Goal: Task Accomplishment & Management: Complete application form

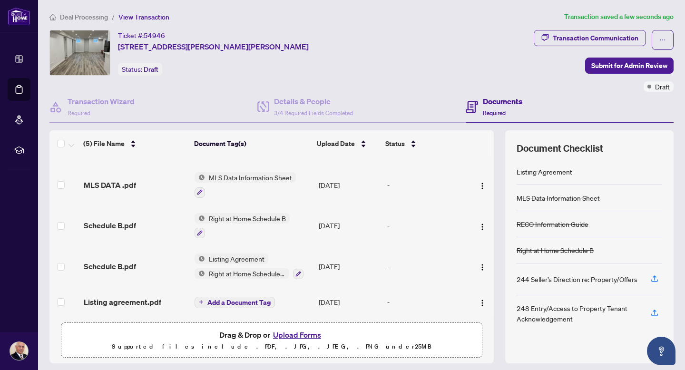
scroll to position [28, 0]
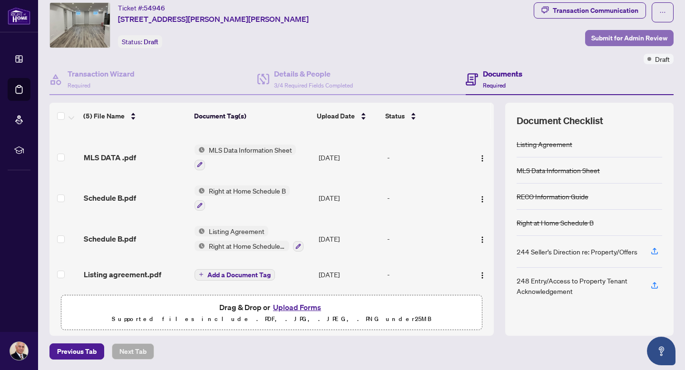
click at [622, 37] on span "Submit for Admin Review" at bounding box center [629, 37] width 76 height 15
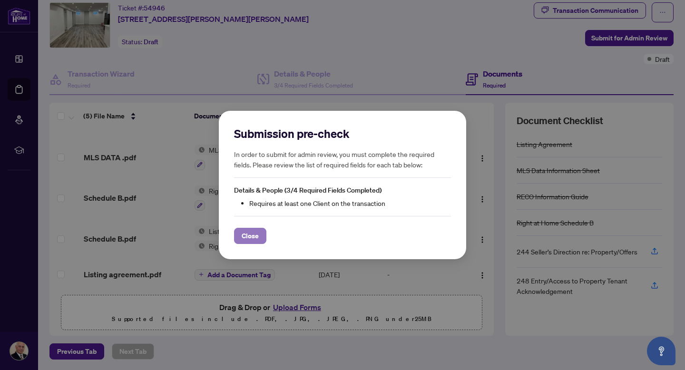
click at [250, 235] on span "Close" at bounding box center [250, 235] width 17 height 15
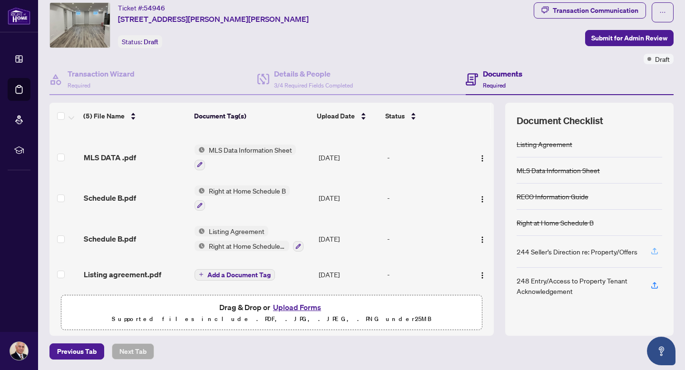
click at [656, 252] on icon "button" at bounding box center [654, 251] width 9 height 9
click at [529, 257] on div "244 Seller’s Direction re: Property/Offers" at bounding box center [577, 251] width 121 height 10
click at [529, 254] on div "244 Seller’s Direction re: Property/Offers" at bounding box center [577, 251] width 121 height 10
click at [604, 9] on div "Transaction Communication" at bounding box center [596, 10] width 86 height 15
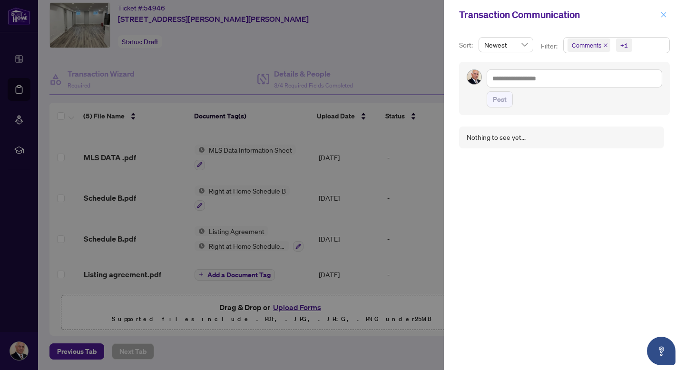
click at [665, 15] on icon "close" at bounding box center [663, 14] width 7 height 7
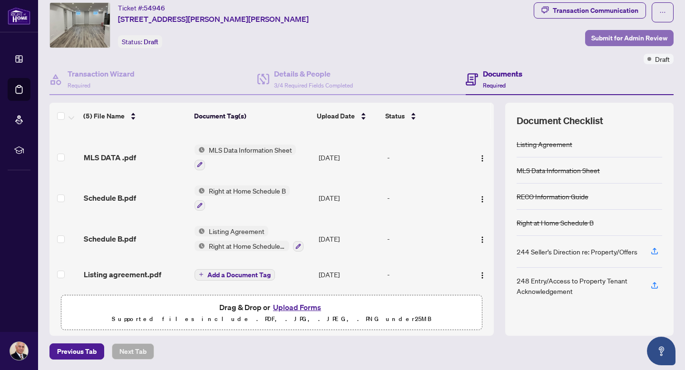
click at [628, 35] on span "Submit for Admin Review" at bounding box center [629, 37] width 76 height 15
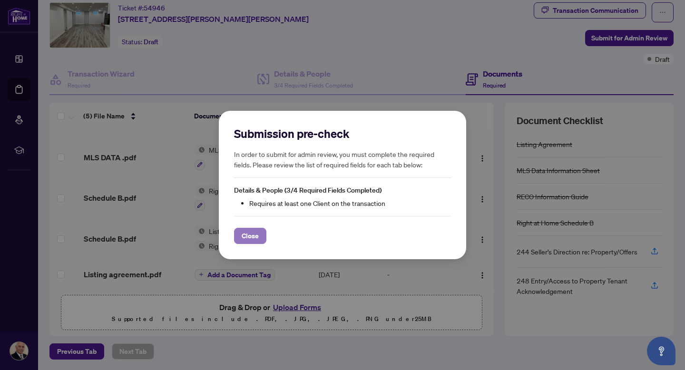
click at [253, 236] on span "Close" at bounding box center [250, 235] width 17 height 15
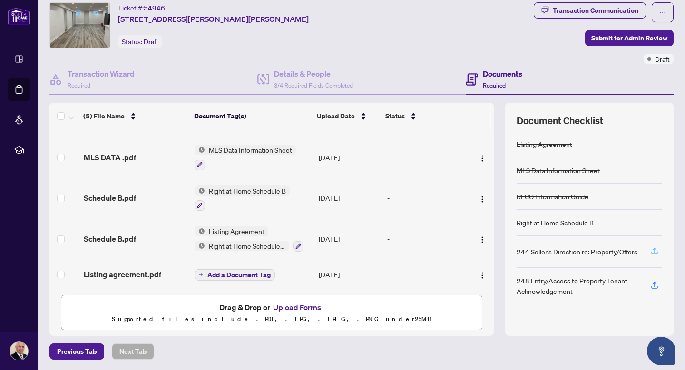
click at [654, 253] on icon "button" at bounding box center [655, 250] width 4 height 5
click at [552, 249] on div "244 Seller’s Direction re: Property/Offers" at bounding box center [577, 251] width 121 height 10
click at [552, 289] on div "248 Entry/Access to Property Tenant Acknowledgement" at bounding box center [578, 285] width 123 height 21
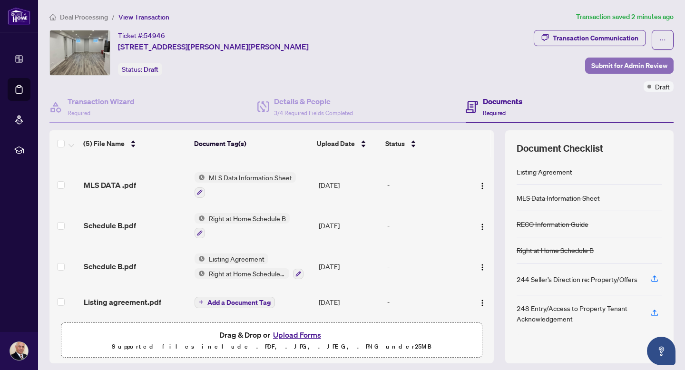
click at [615, 65] on span "Submit for Admin Review" at bounding box center [629, 65] width 76 height 15
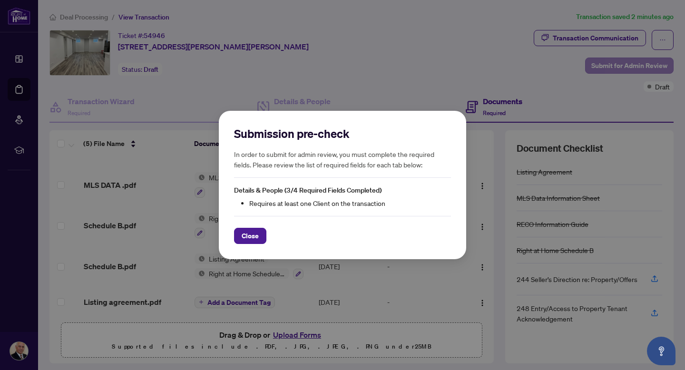
click at [615, 65] on div "Submission pre-check In order to submit for admin review, you must complete the…" at bounding box center [342, 185] width 685 height 370
click at [249, 233] on span "Close" at bounding box center [250, 235] width 17 height 15
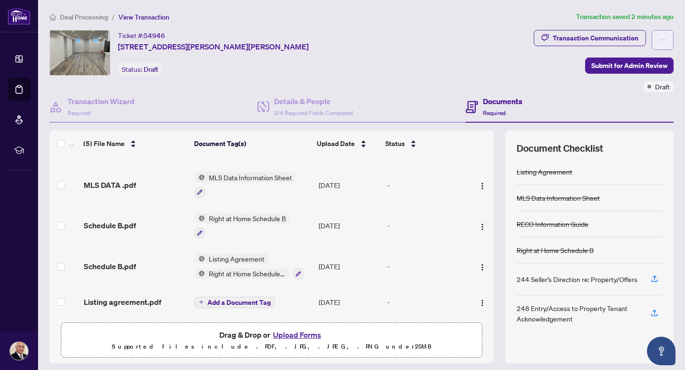
click at [664, 39] on icon "ellipsis" at bounding box center [662, 40] width 7 height 7
click at [563, 72] on div "Transaction Communication Submit for Admin Review Draft" at bounding box center [604, 61] width 140 height 62
click at [607, 65] on span "Submit for Admin Review" at bounding box center [629, 65] width 76 height 15
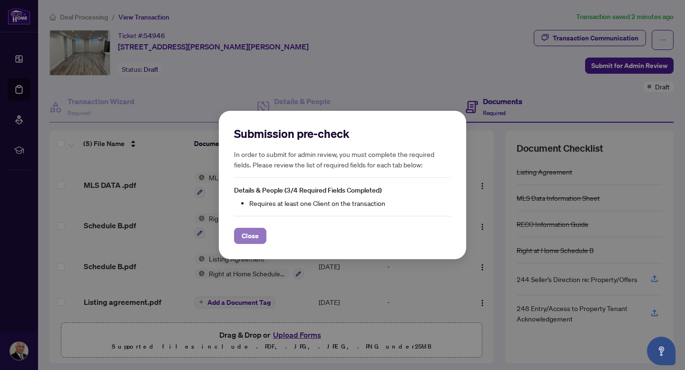
click at [247, 233] on span "Close" at bounding box center [250, 235] width 17 height 15
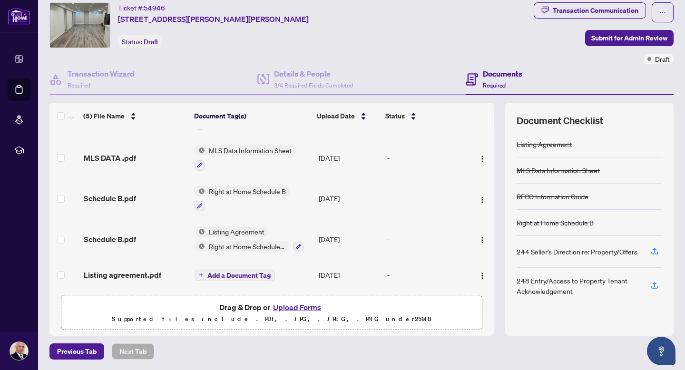
scroll to position [33, 0]
click at [310, 74] on h4 "Details & People" at bounding box center [313, 73] width 79 height 11
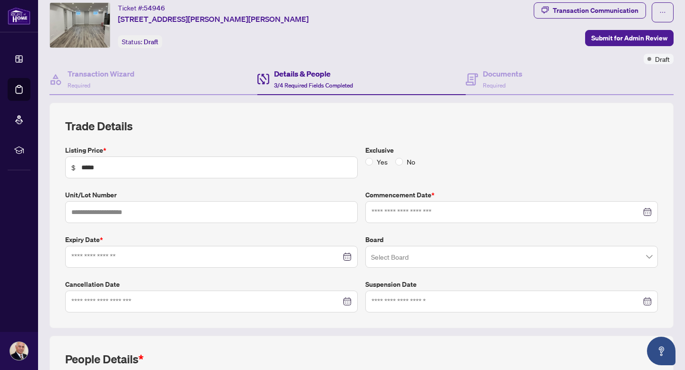
type input "**********"
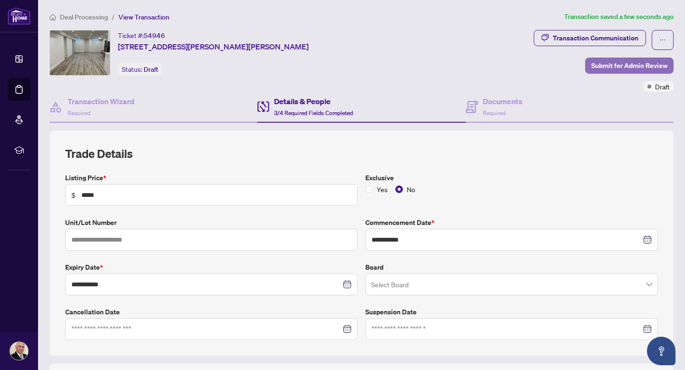
click at [630, 64] on span "Submit for Admin Review" at bounding box center [629, 65] width 76 height 15
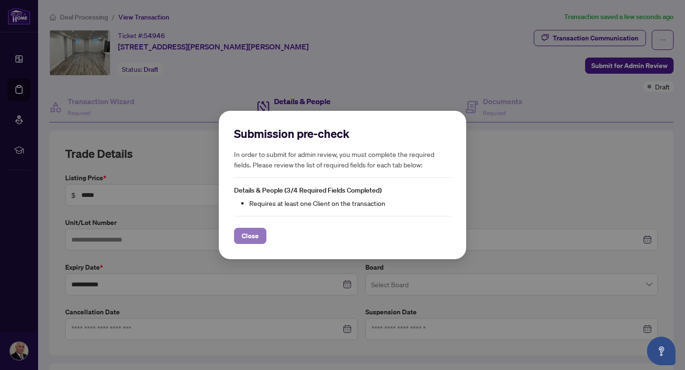
click at [249, 235] on span "Close" at bounding box center [250, 235] width 17 height 15
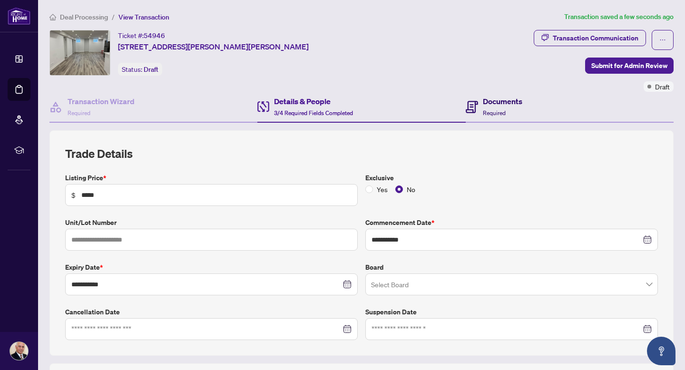
click at [496, 101] on h4 "Documents" at bounding box center [502, 101] width 39 height 11
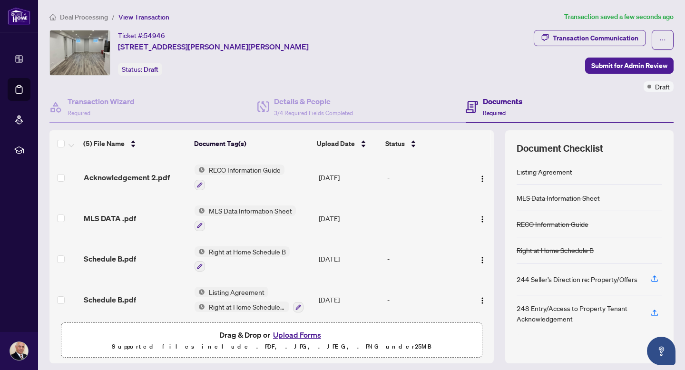
scroll to position [33, 0]
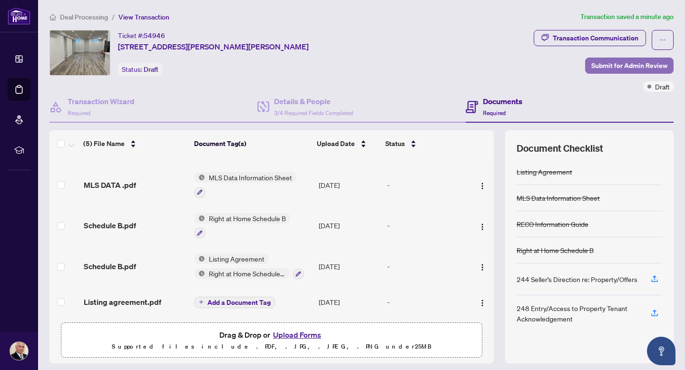
click at [632, 64] on span "Submit for Admin Review" at bounding box center [629, 65] width 76 height 15
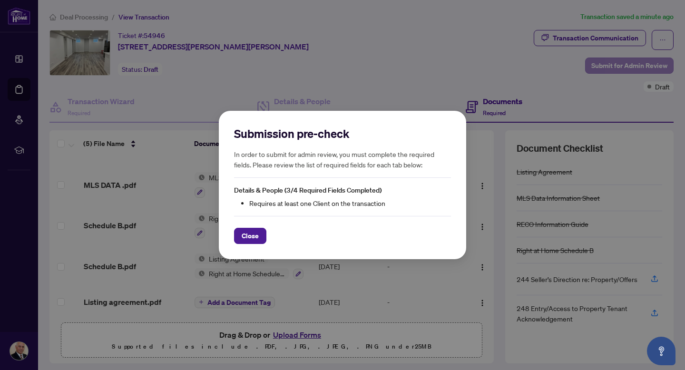
click at [632, 64] on div "Submission pre-check In order to submit for admin review, you must complete the…" at bounding box center [342, 185] width 685 height 370
click at [280, 194] on span "Details & People (3/4 Required Fields Completed)" at bounding box center [307, 190] width 147 height 9
click at [280, 202] on li "Requires at least one Client on the transaction" at bounding box center [350, 203] width 202 height 10
click at [254, 233] on span "Close" at bounding box center [250, 235] width 17 height 15
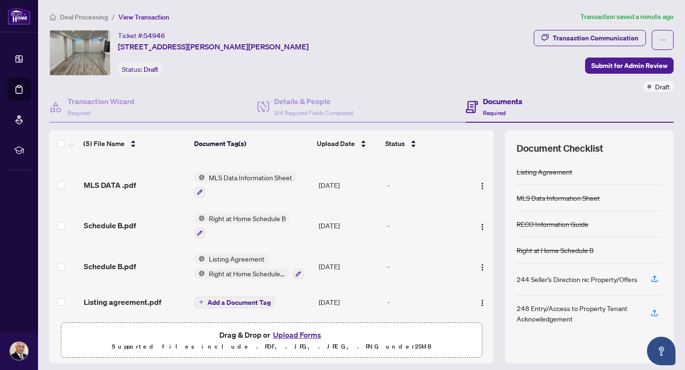
scroll to position [28, 0]
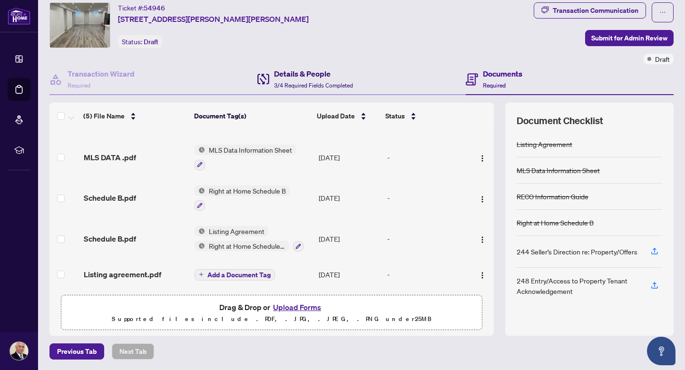
click at [295, 73] on h4 "Details & People" at bounding box center [313, 73] width 79 height 11
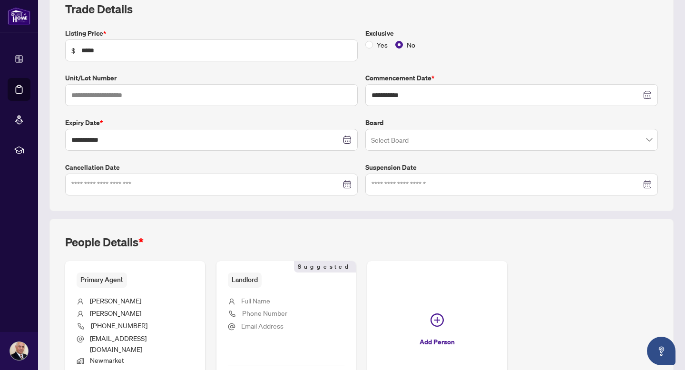
scroll to position [146, 0]
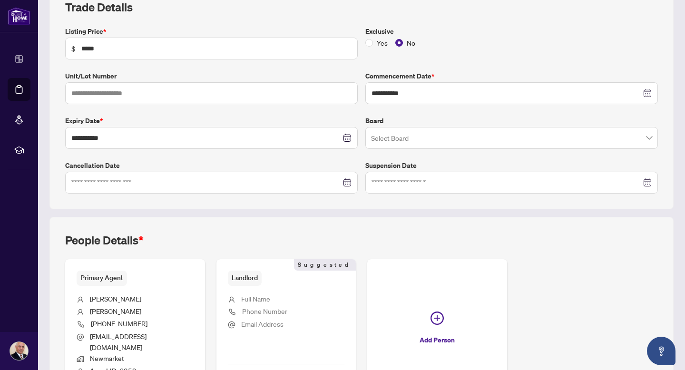
click at [651, 137] on span at bounding box center [511, 138] width 281 height 18
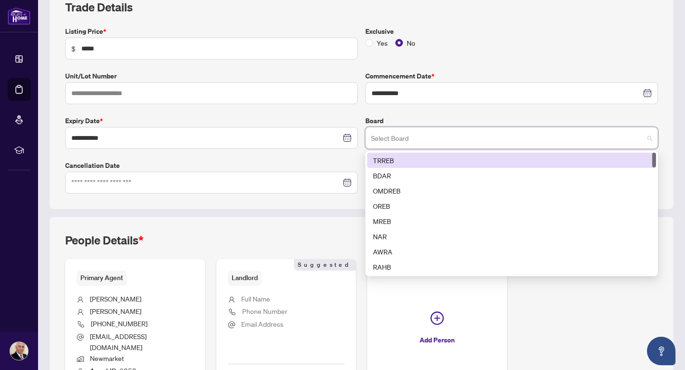
click at [382, 159] on div "TRREB" at bounding box center [511, 160] width 277 height 10
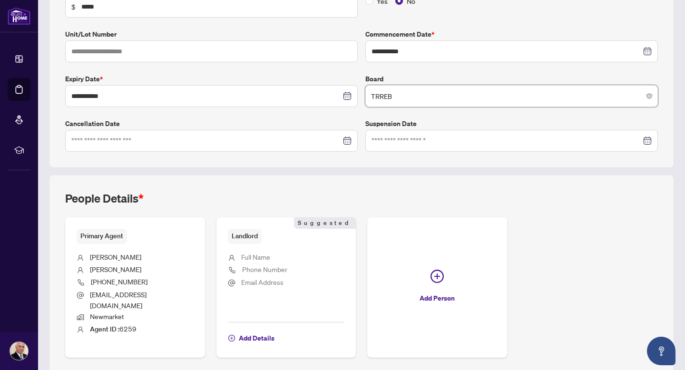
scroll to position [217, 0]
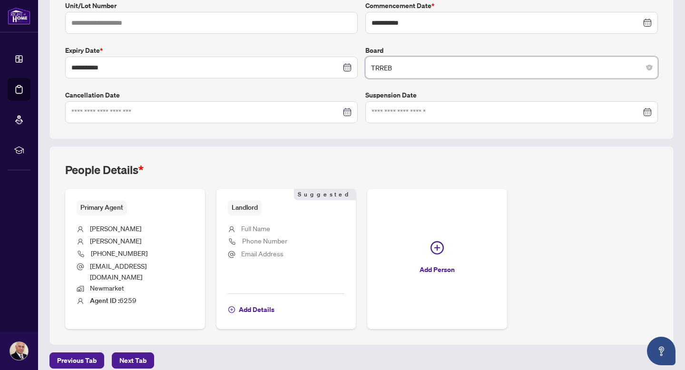
click at [260, 226] on span "Full Name" at bounding box center [255, 228] width 29 height 9
click at [248, 228] on span "Full Name" at bounding box center [255, 228] width 29 height 9
click at [253, 302] on span "Add Details" at bounding box center [257, 309] width 36 height 15
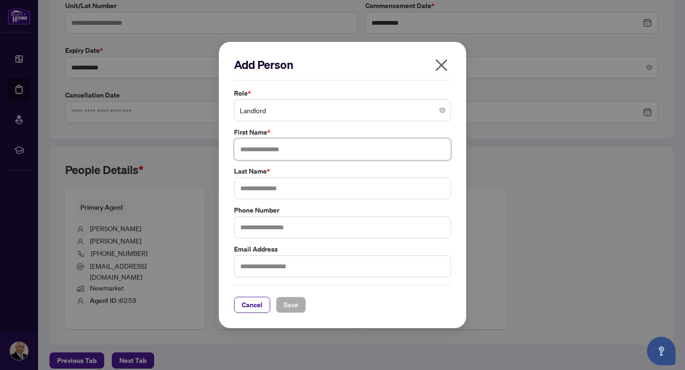
click at [283, 152] on input "text" at bounding box center [342, 149] width 217 height 22
type input "*******"
click at [280, 191] on input "text" at bounding box center [342, 188] width 217 height 22
type input "*****"
click at [290, 266] on input "text" at bounding box center [342, 266] width 217 height 22
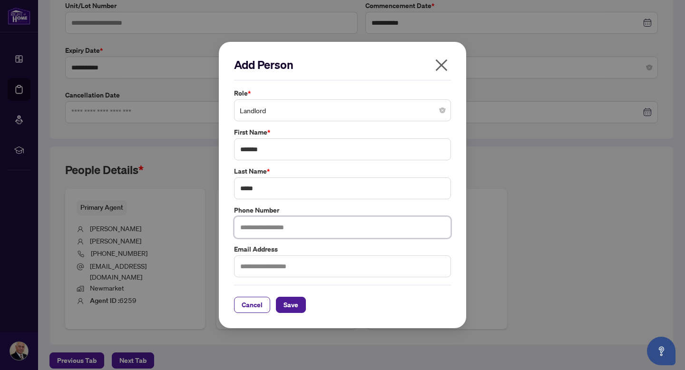
click at [290, 225] on input "text" at bounding box center [342, 227] width 217 height 22
type input "**********"
click at [303, 268] on input "text" at bounding box center [342, 266] width 217 height 22
type input "**********"
click at [288, 308] on span "Save" at bounding box center [290, 304] width 15 height 15
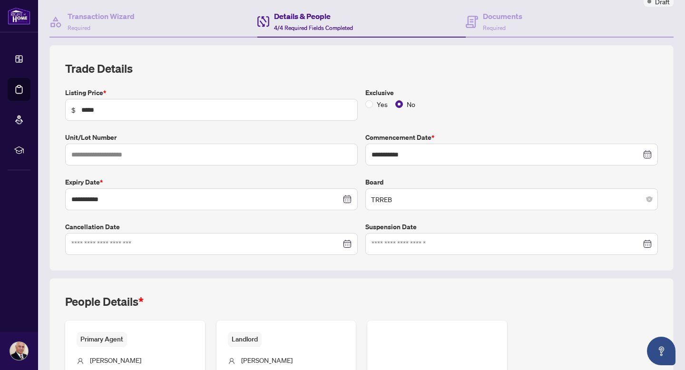
scroll to position [0, 0]
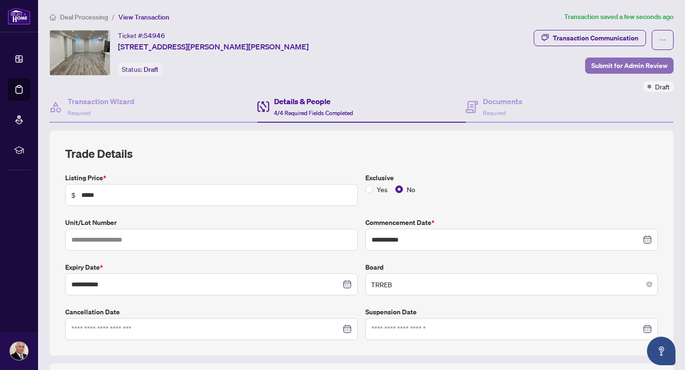
click at [617, 64] on span "Submit for Admin Review" at bounding box center [629, 65] width 76 height 15
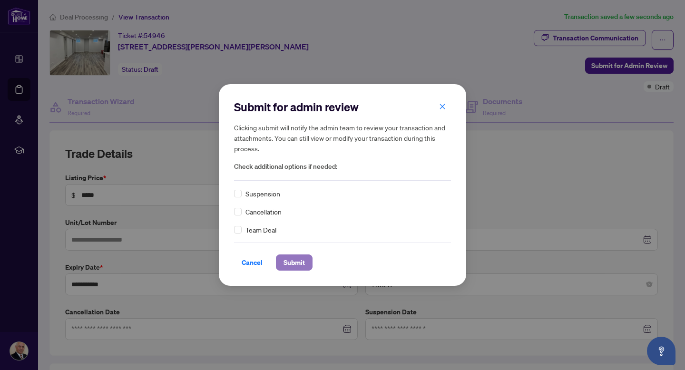
click at [292, 263] on span "Submit" at bounding box center [293, 262] width 21 height 15
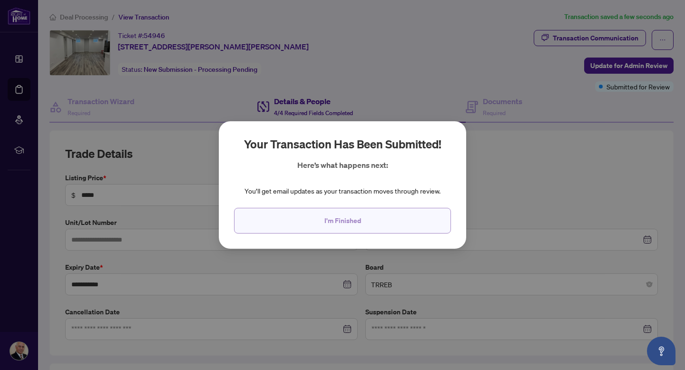
click at [336, 221] on span "I'm Finished" at bounding box center [342, 220] width 37 height 15
